Goal: Find contact information

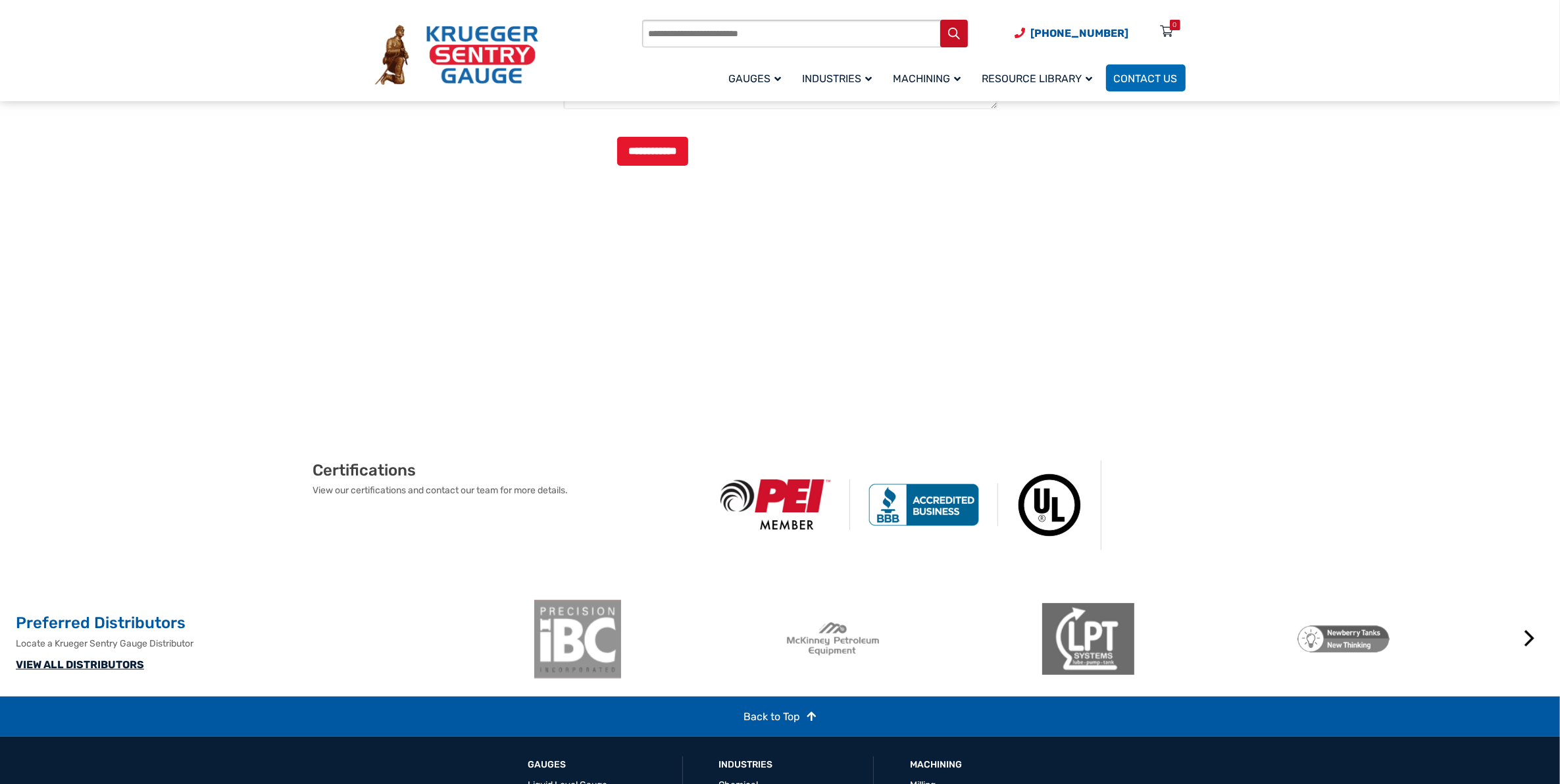
scroll to position [507, 0]
click at [90, 671] on link "VIEW ALL DISTRIBUTORS" at bounding box center [80, 665] width 129 height 12
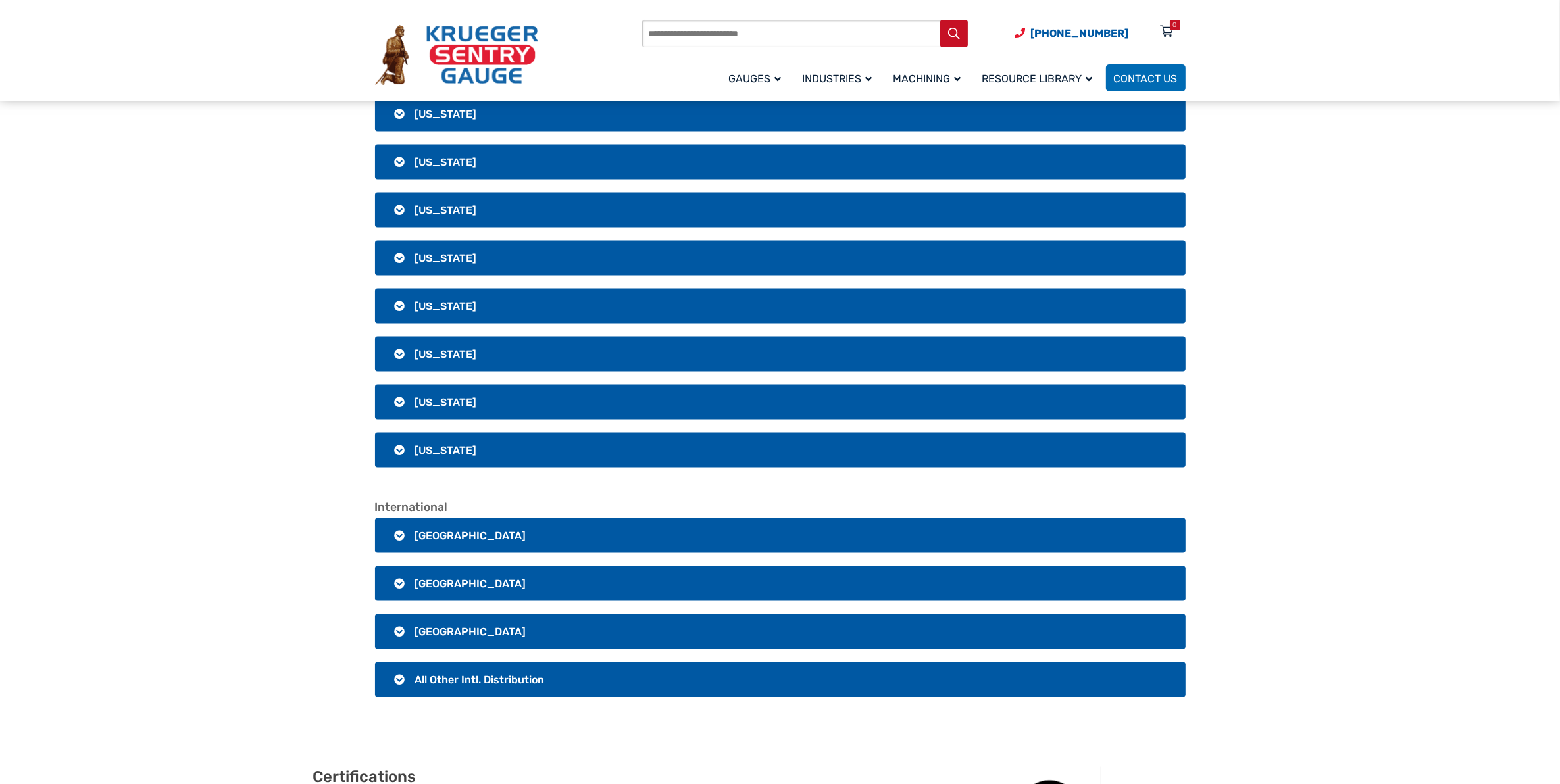
scroll to position [2302, 0]
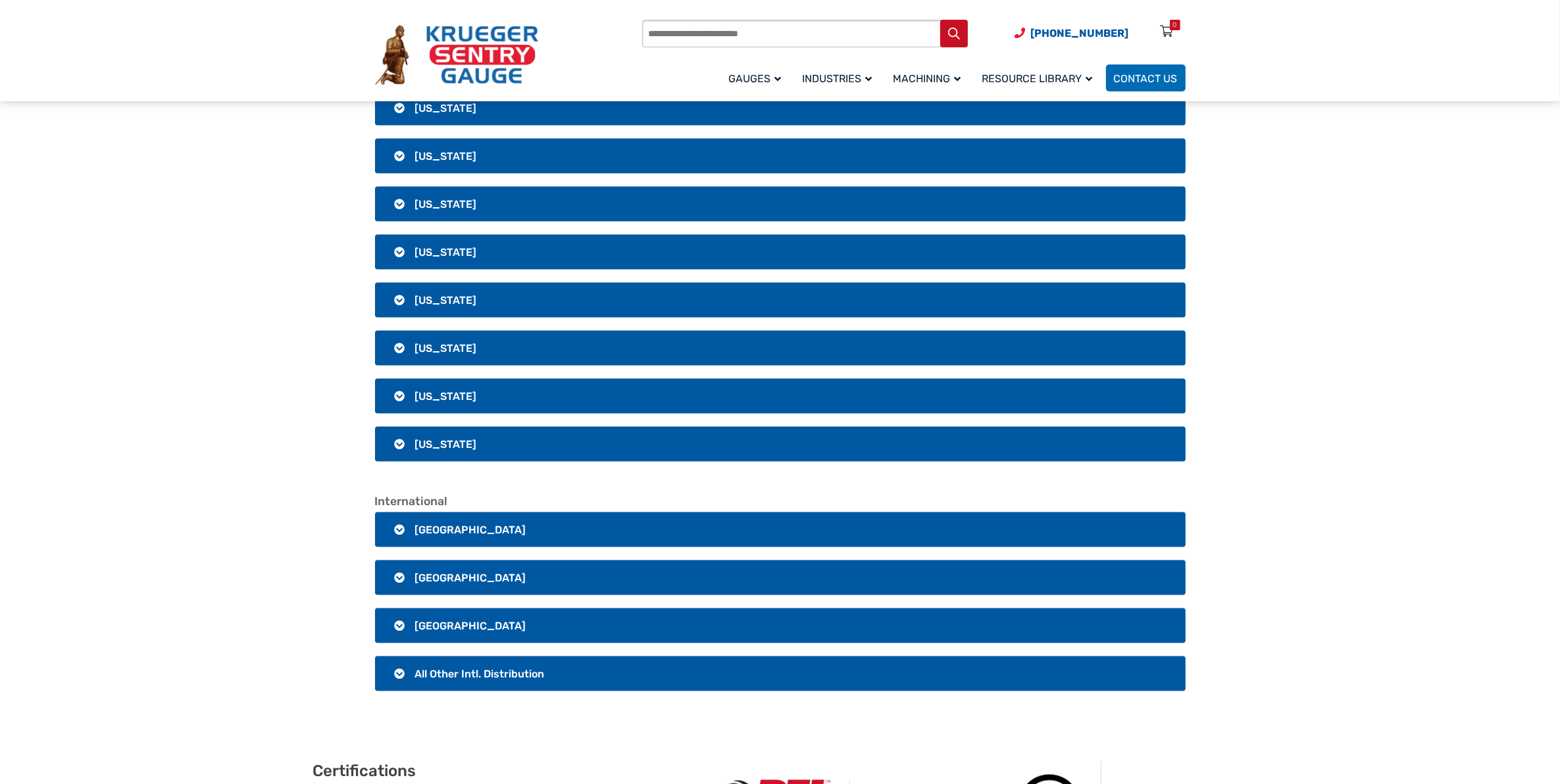
click at [438, 524] on span "[GEOGRAPHIC_DATA]" at bounding box center [471, 530] width 111 height 12
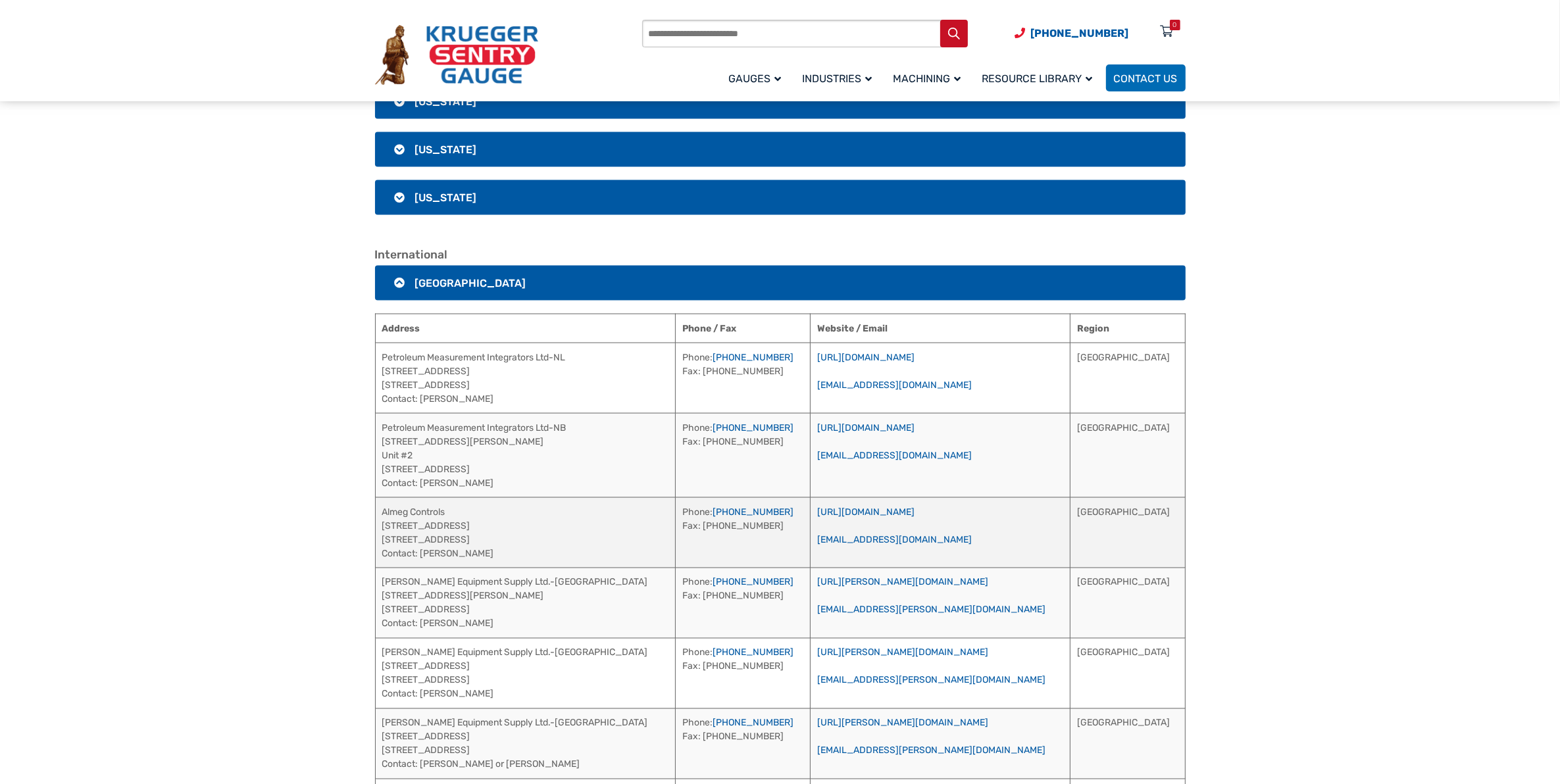
scroll to position [2630, 0]
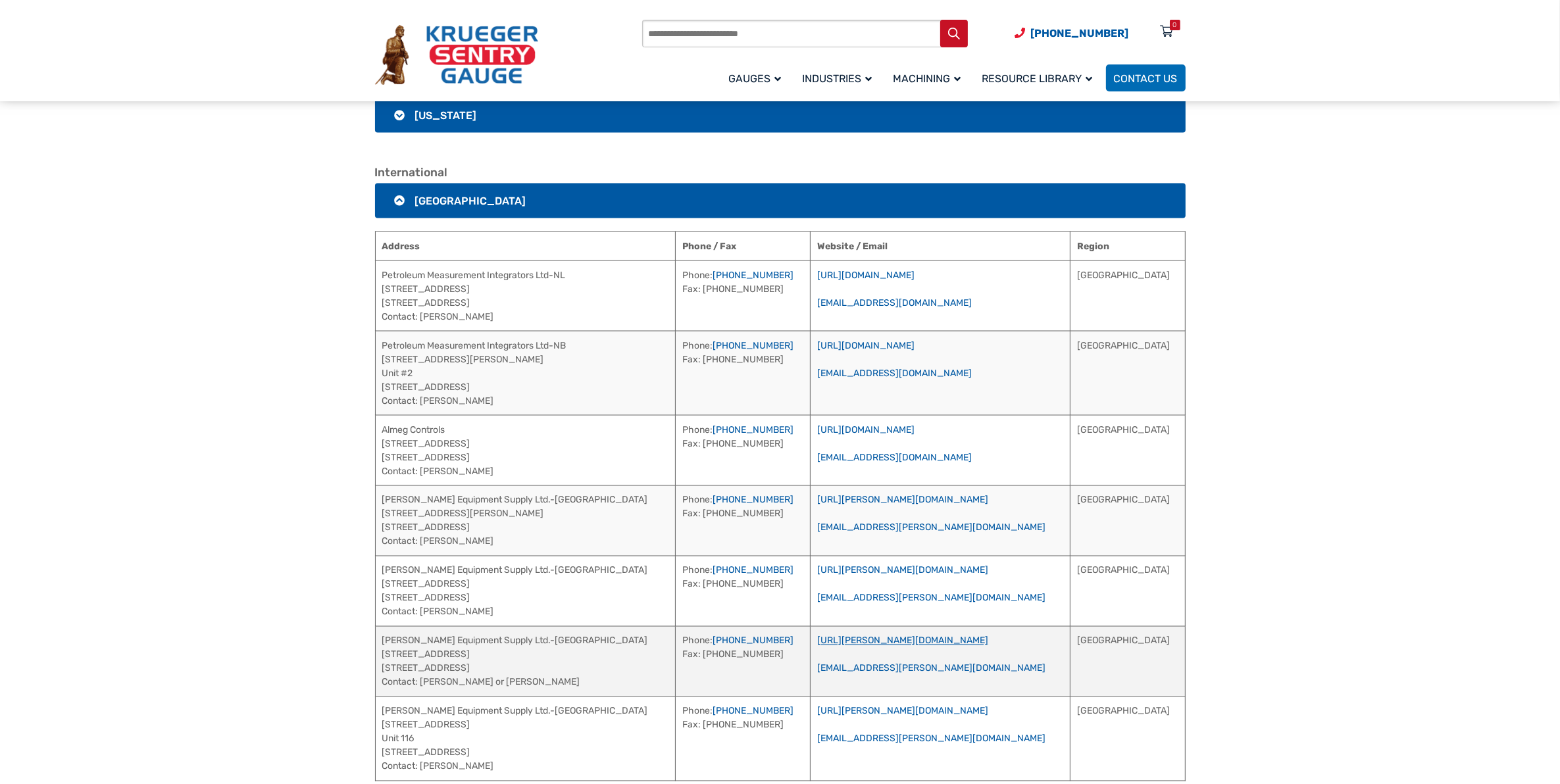
click at [928, 635] on link "[URL][PERSON_NAME][DOMAIN_NAME]" at bounding box center [902, 641] width 171 height 11
